Goal: Communication & Community: Answer question/provide support

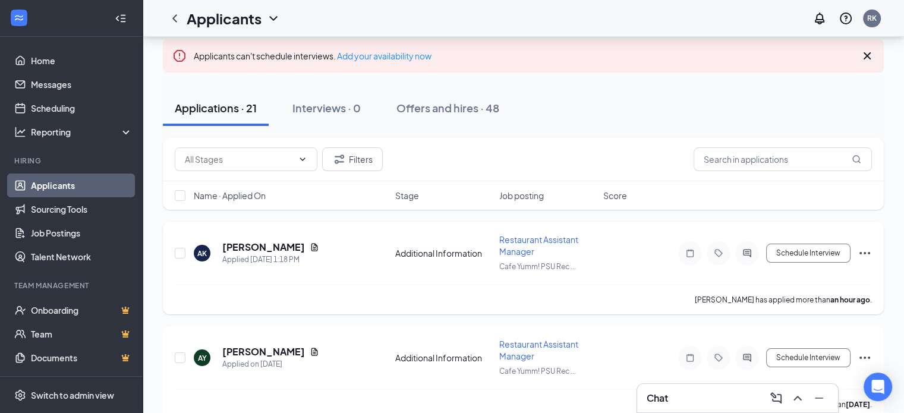
scroll to position [65, 0]
click at [344, 161] on icon "Filter" at bounding box center [340, 159] width 10 height 9
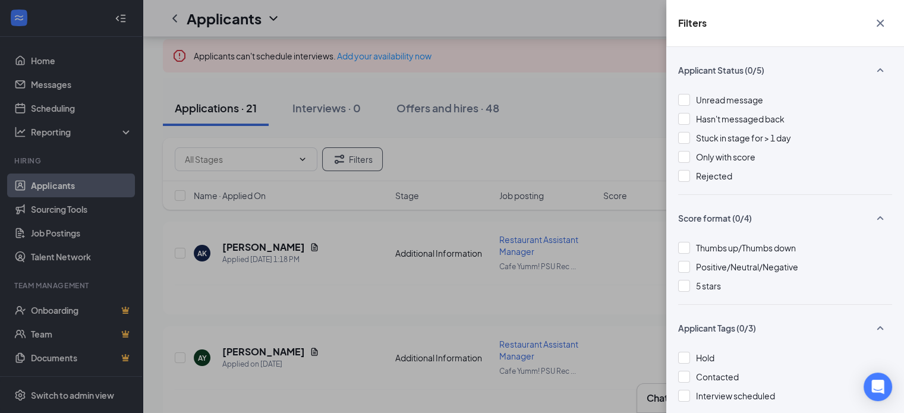
click at [538, 139] on div "Filters Applicant Status (0/5) Unread message Hasn't messaged back Stuck in sta…" at bounding box center [452, 206] width 904 height 413
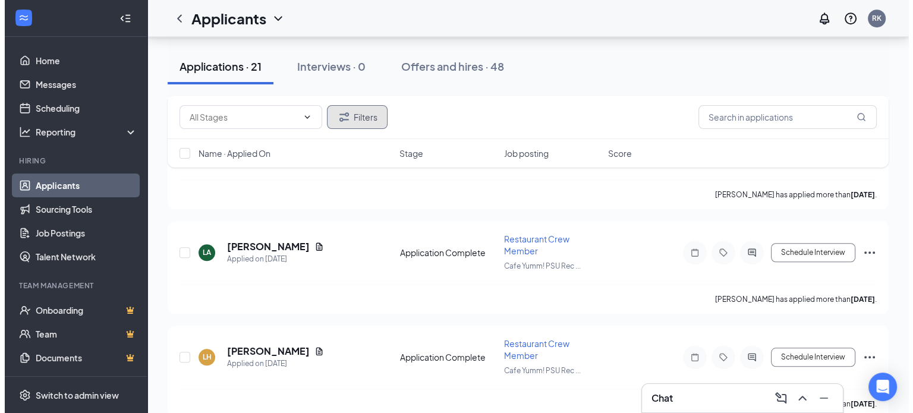
scroll to position [1019, 0]
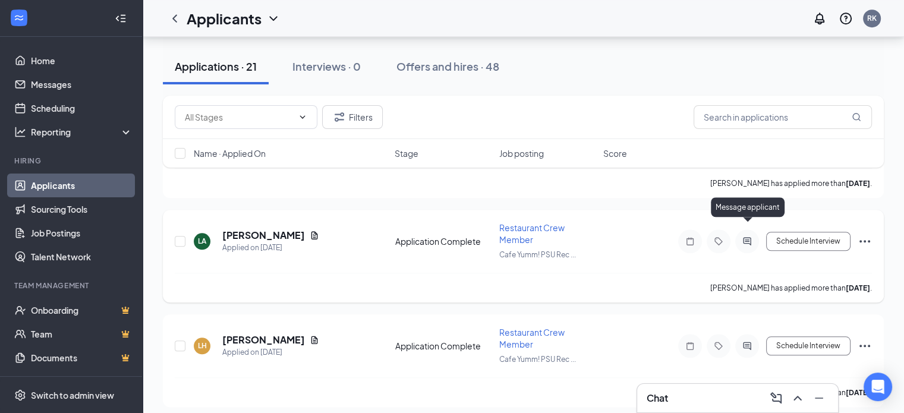
click at [748, 237] on icon "ActiveChat" at bounding box center [747, 242] width 14 height 10
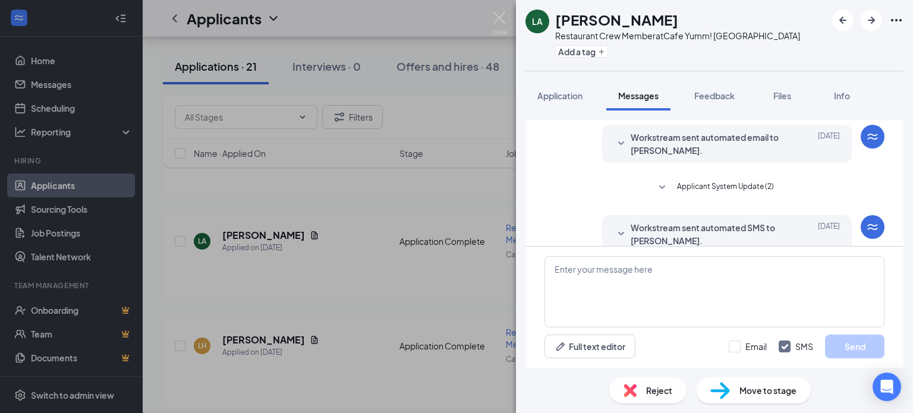
scroll to position [222, 0]
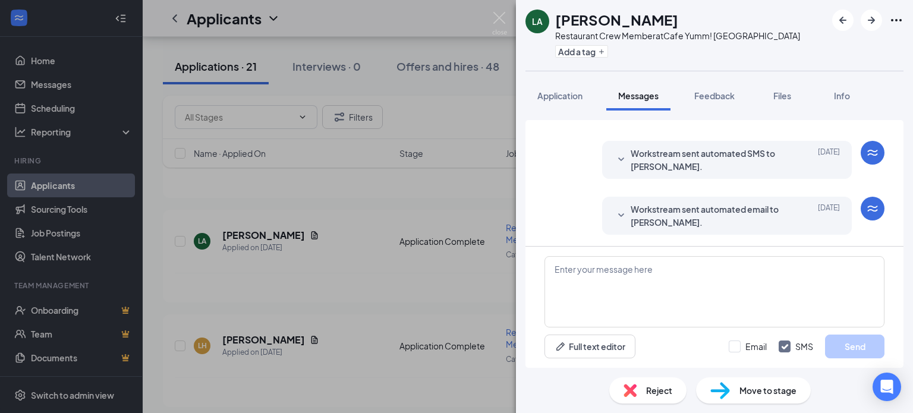
click at [614, 212] on icon "SmallChevronDown" at bounding box center [621, 216] width 14 height 14
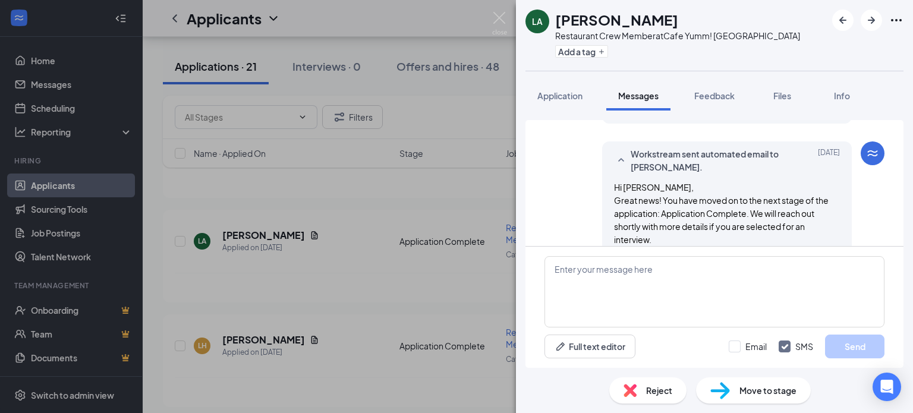
scroll to position [276, 0]
click at [614, 159] on icon "SmallChevronUp" at bounding box center [621, 162] width 14 height 14
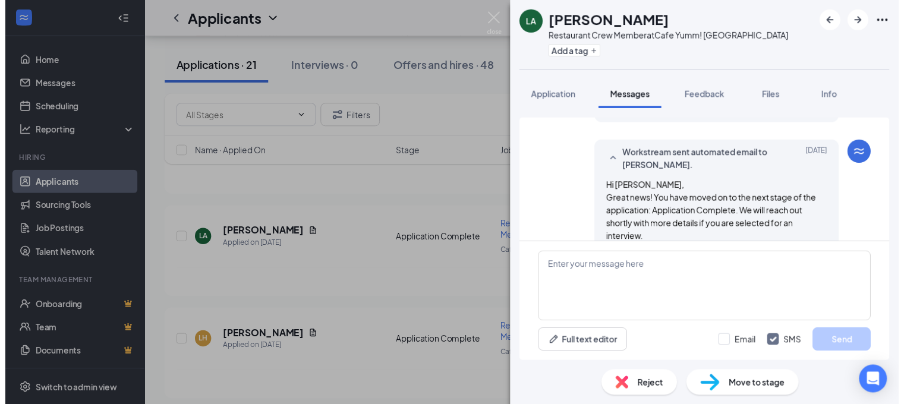
scroll to position [222, 0]
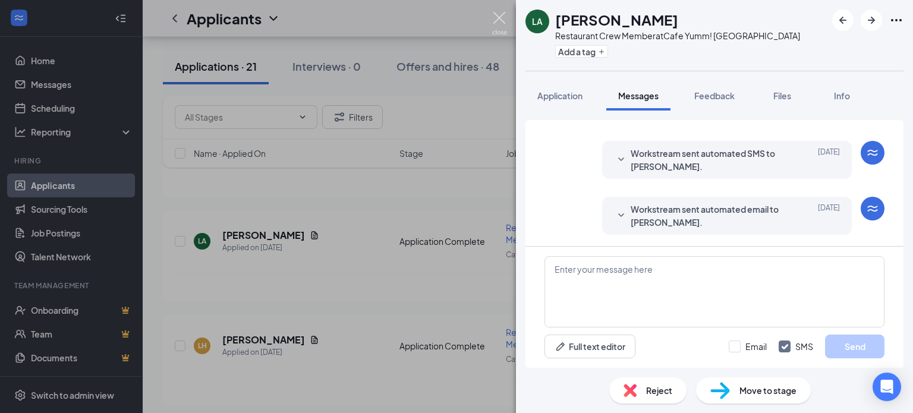
click at [493, 23] on img at bounding box center [499, 23] width 15 height 23
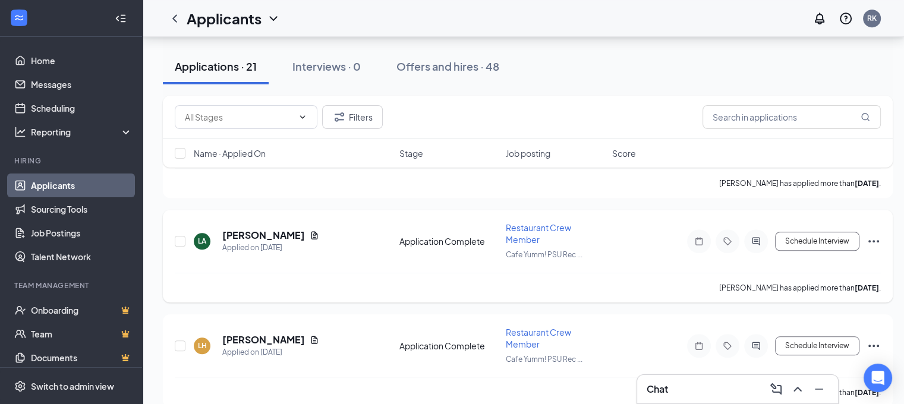
click at [547, 222] on div "Restaurant Crew Member" at bounding box center [555, 234] width 99 height 24
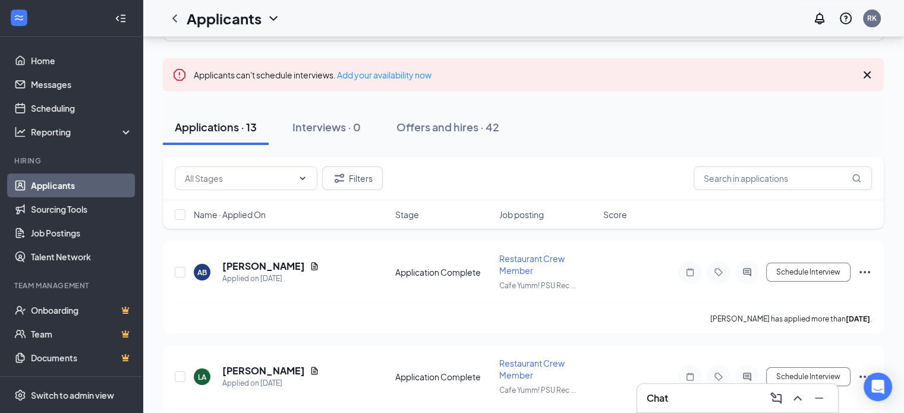
click at [562, 125] on div "Applications · 13 Interviews · 0 Offers and hires · 42" at bounding box center [523, 127] width 721 height 36
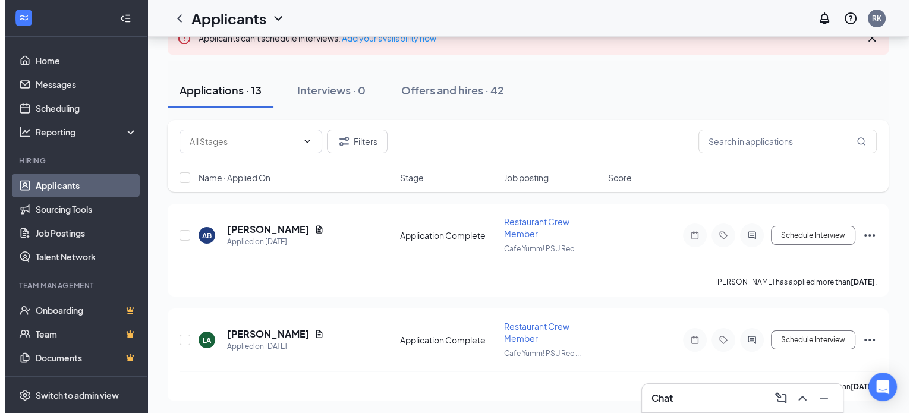
scroll to position [107, 0]
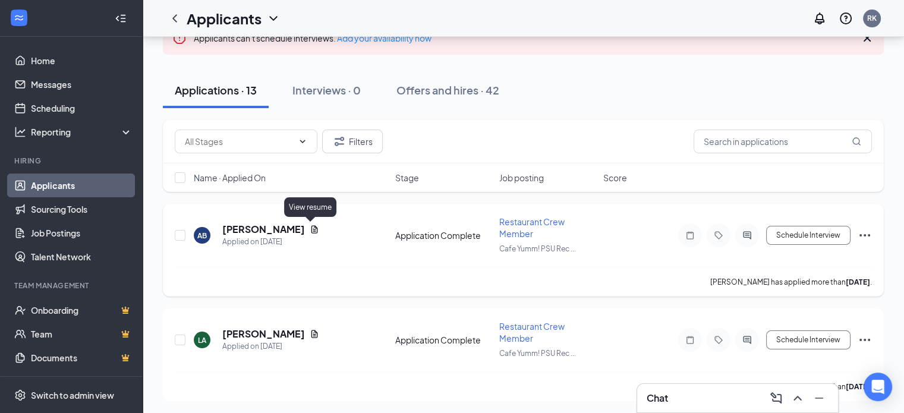
click at [310, 229] on icon "Document" at bounding box center [315, 230] width 10 height 10
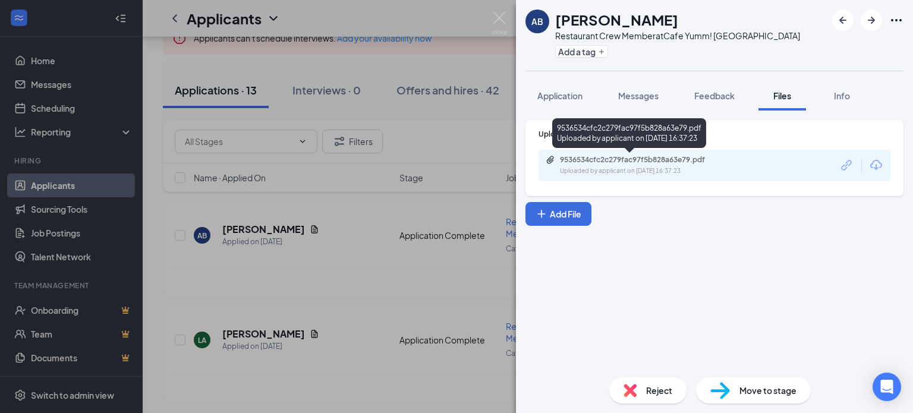
click at [662, 166] on div "Uploaded by applicant on [DATE] 16:37:23" at bounding box center [649, 171] width 178 height 10
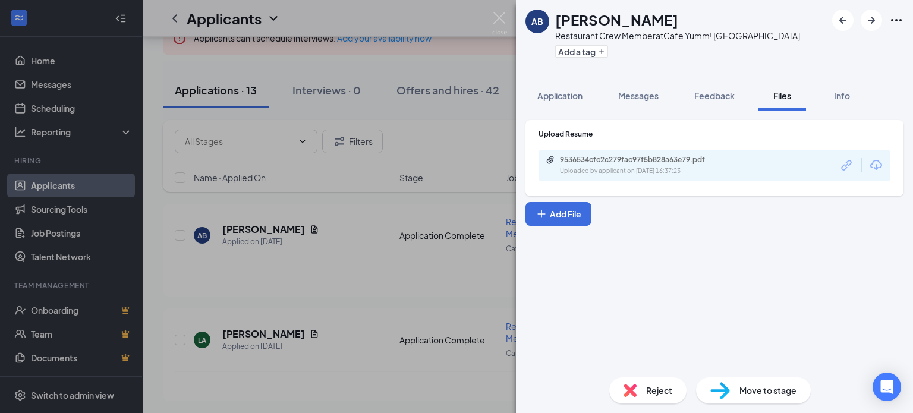
click at [436, 217] on div "AB [PERSON_NAME] Restaurant Crew Member at Cafe Yumm! PSU Rec Center Add a tag …" at bounding box center [456, 206] width 913 height 413
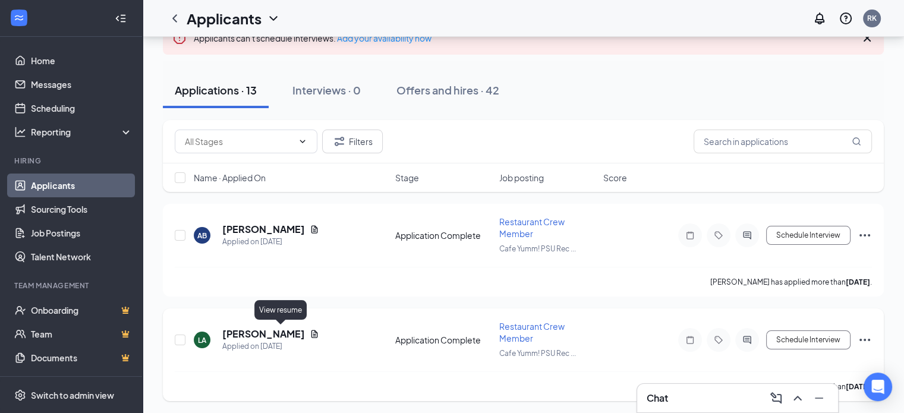
click at [310, 335] on icon "Document" at bounding box center [315, 334] width 10 height 10
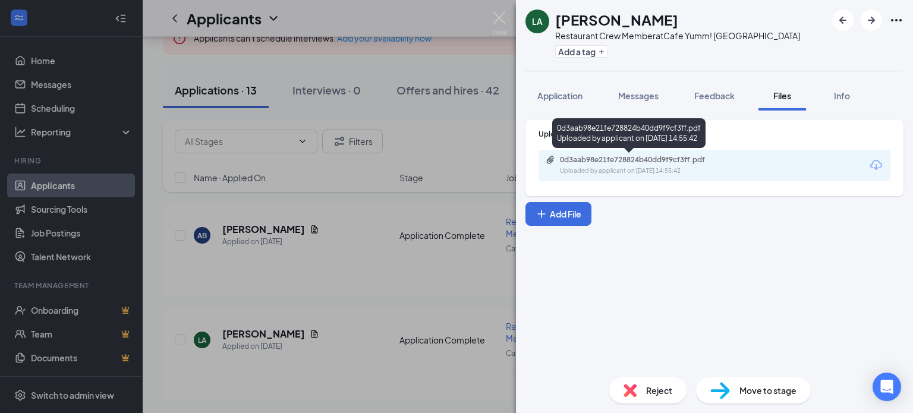
click at [680, 159] on div "0d3aab98e21fe728824b40dd9f9cf3ff.pdf" at bounding box center [643, 160] width 166 height 10
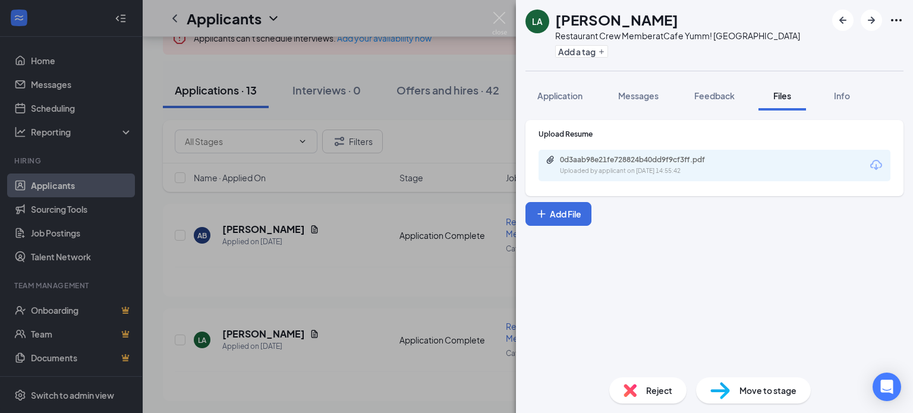
click at [444, 253] on div "LA [PERSON_NAME] Restaurant Crew Member at Cafe Yumm! PSU Rec Center Add a tag …" at bounding box center [456, 206] width 913 height 413
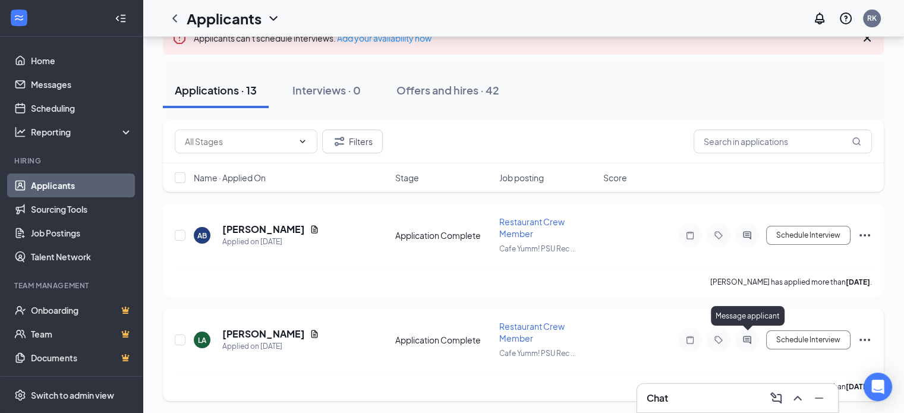
click at [743, 335] on icon "ActiveChat" at bounding box center [747, 340] width 14 height 10
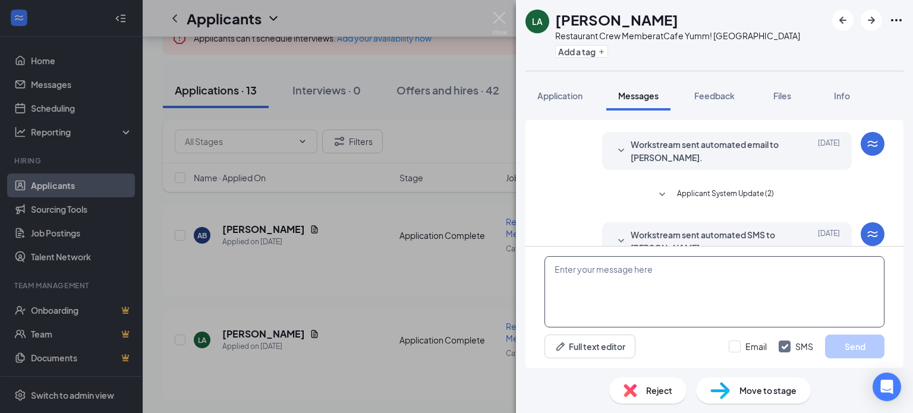
scroll to position [222, 0]
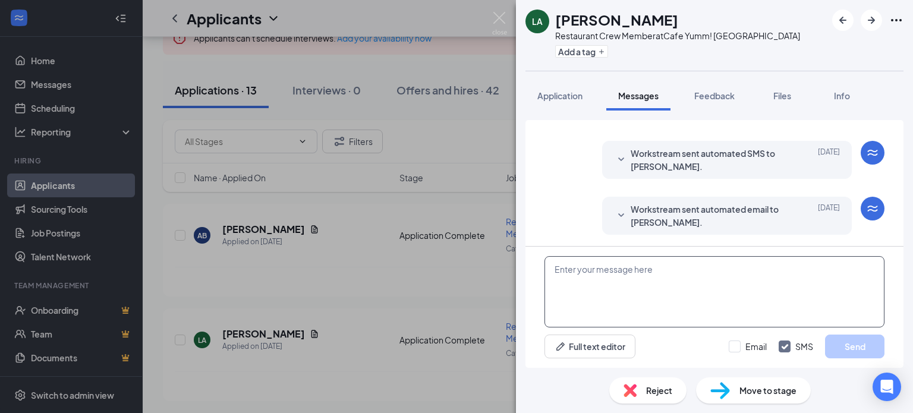
click at [645, 281] on textarea at bounding box center [714, 291] width 340 height 71
type textarea "h"
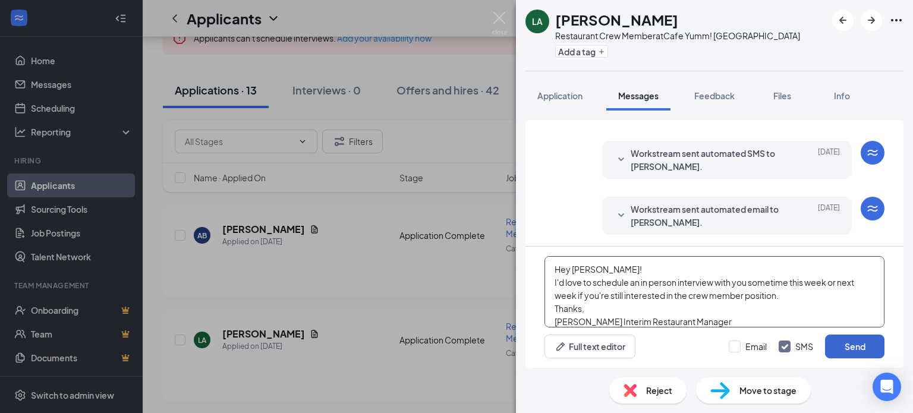
type textarea "Hey [PERSON_NAME]! I'd love to schedule an in person interview with you sometim…"
click at [865, 342] on button "Send" at bounding box center [854, 347] width 59 height 24
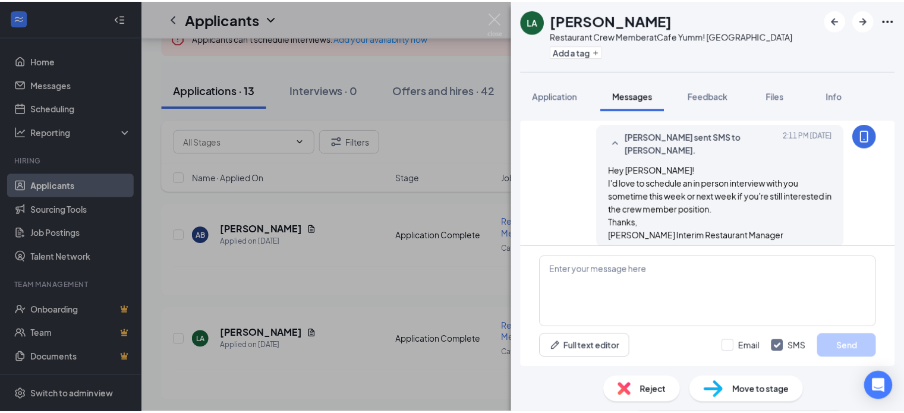
scroll to position [351, 0]
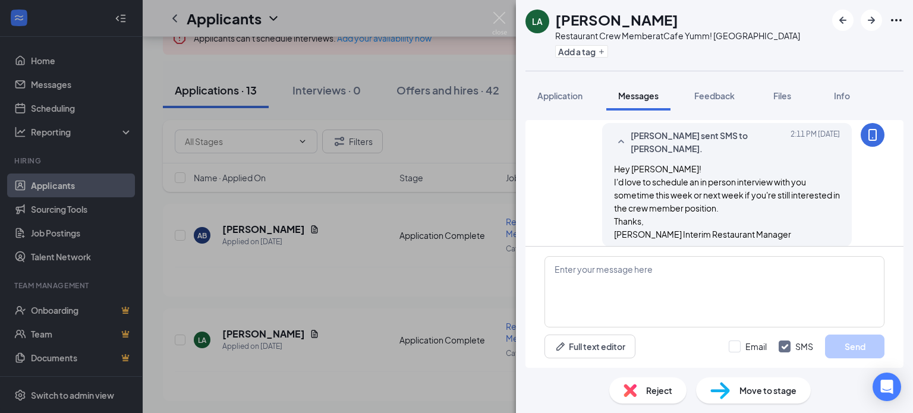
click at [454, 262] on div "LA [PERSON_NAME] Restaurant Crew Member at Cafe Yumm! PSU Rec Center Add a tag …" at bounding box center [456, 206] width 913 height 413
